Goal: Information Seeking & Learning: Learn about a topic

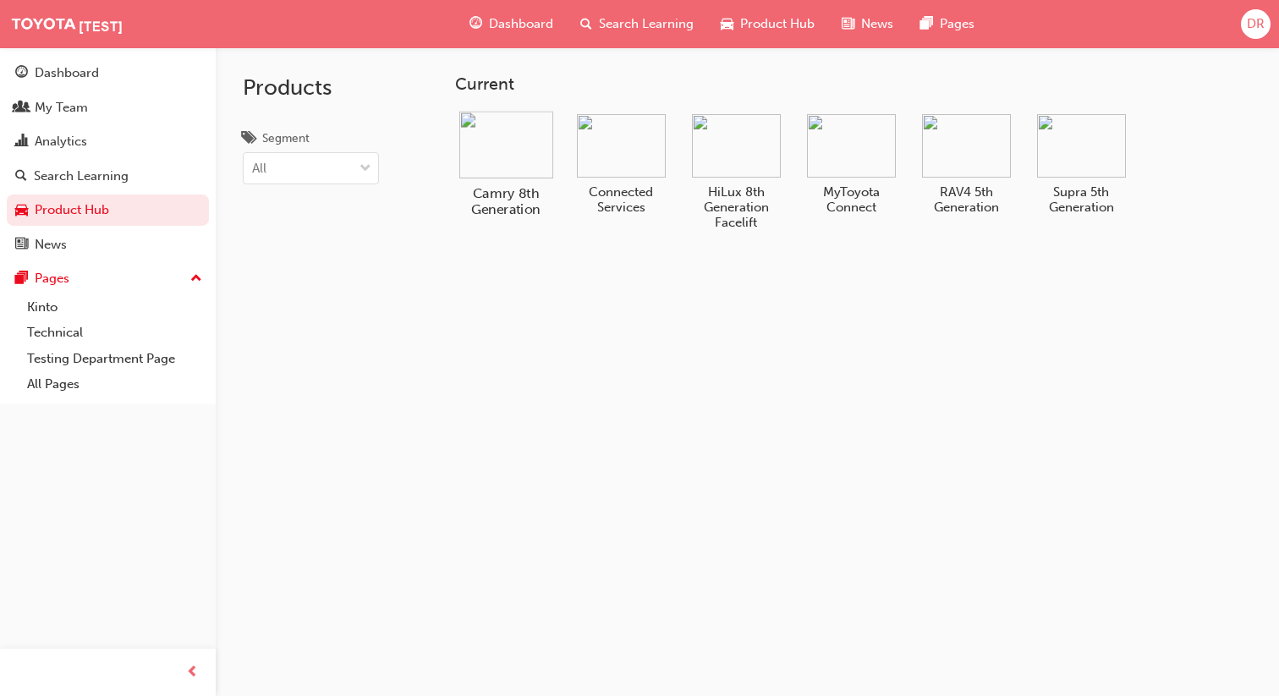
click at [519, 159] on img at bounding box center [506, 144] width 94 height 67
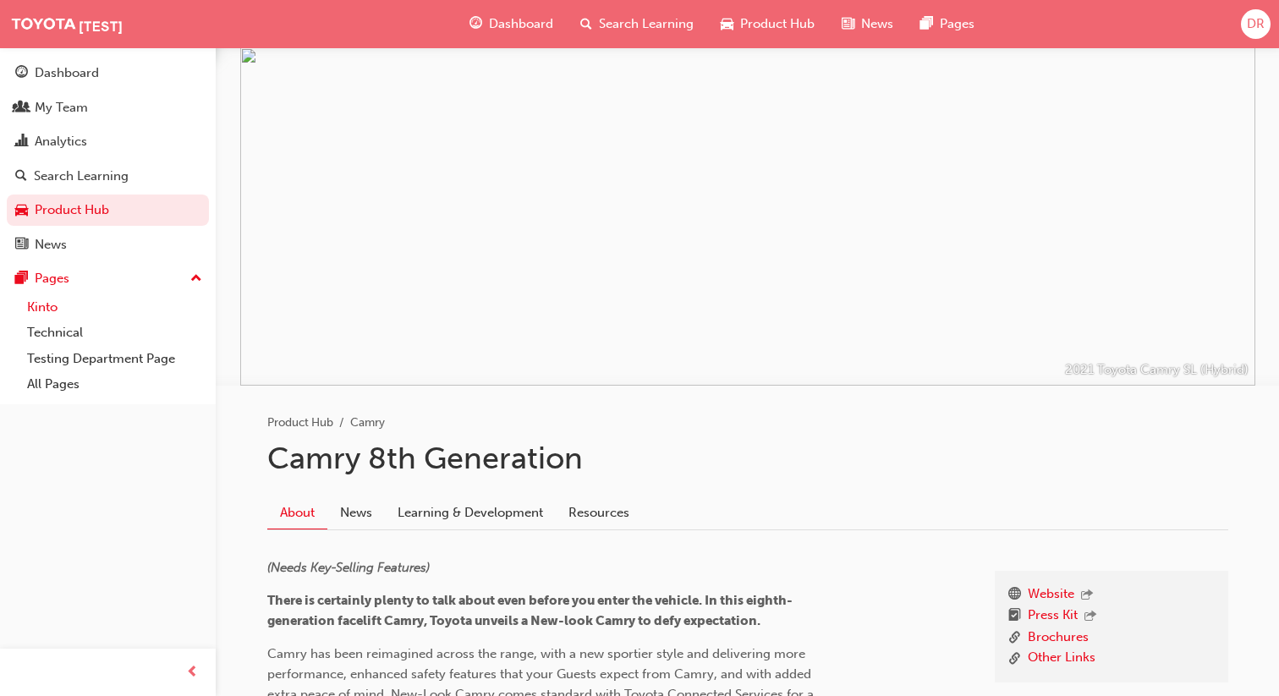
click at [142, 313] on link "Kinto" at bounding box center [114, 307] width 189 height 26
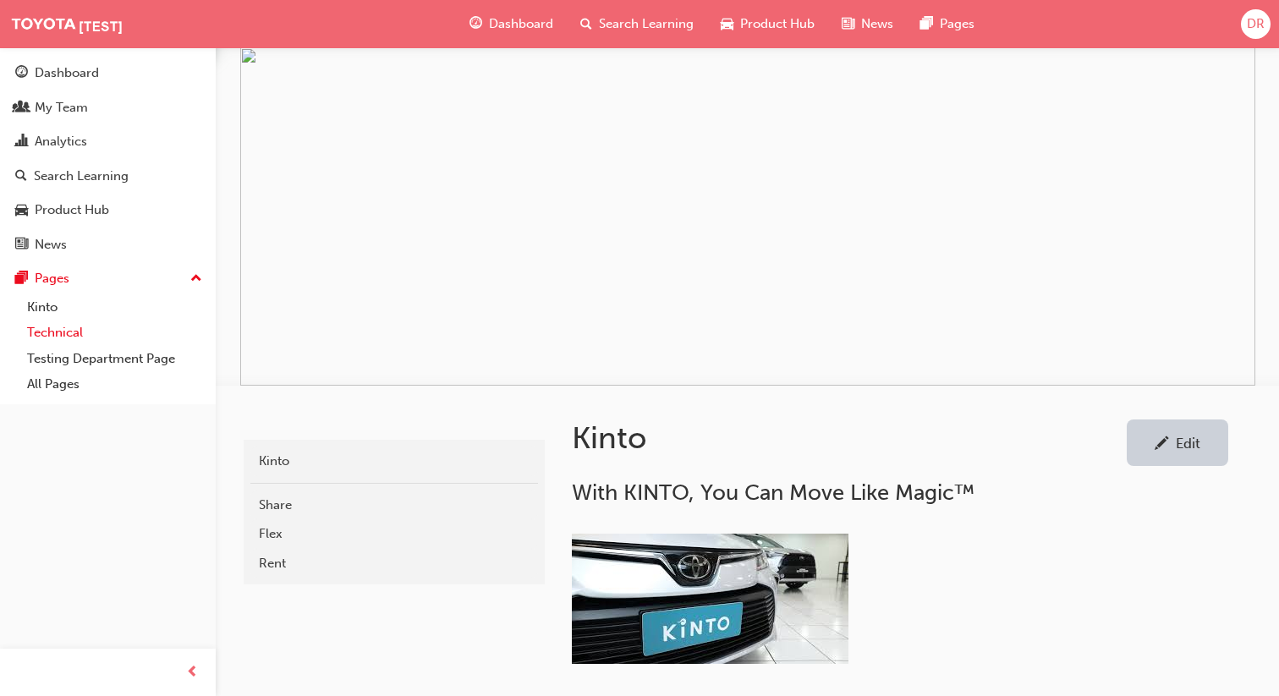
click at [129, 334] on link "Technical" at bounding box center [114, 333] width 189 height 26
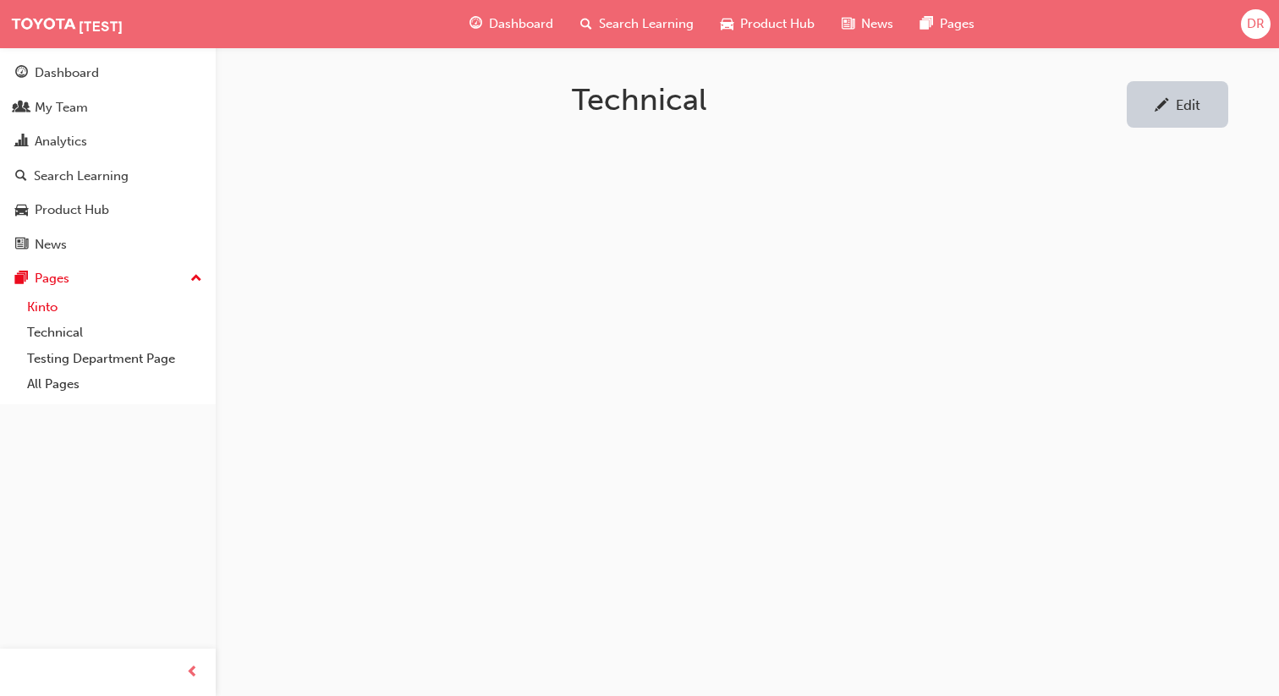
click at [194, 310] on link "Kinto" at bounding box center [114, 307] width 189 height 26
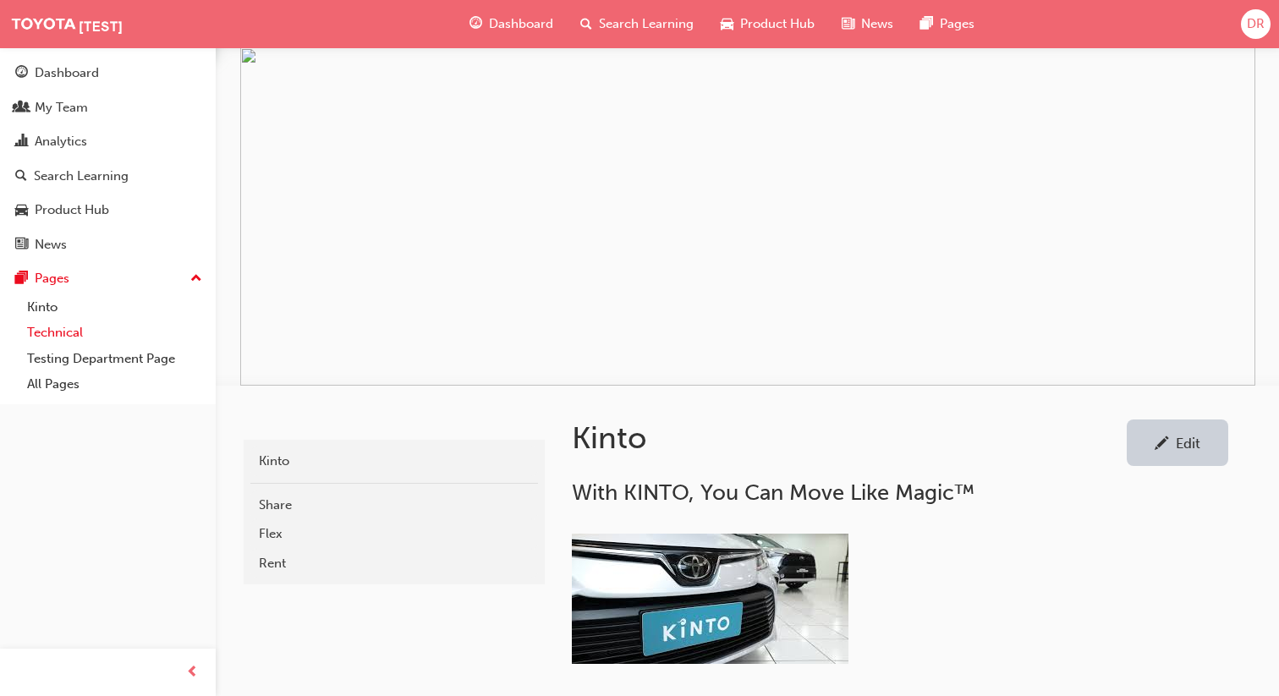
click at [161, 333] on link "Technical" at bounding box center [114, 333] width 189 height 26
